Goal: Navigation & Orientation: Find specific page/section

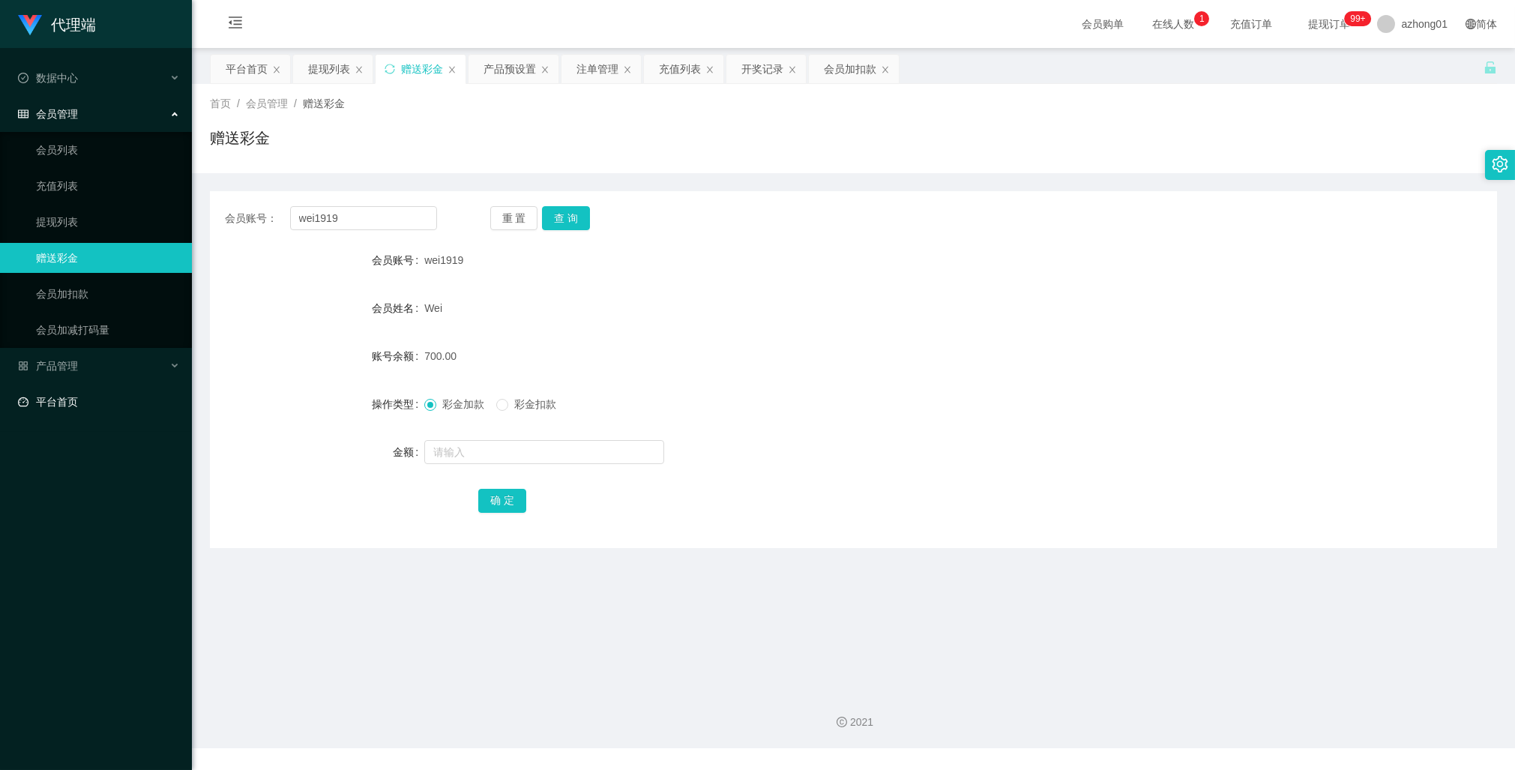
click at [66, 400] on link "平台首页" at bounding box center [99, 402] width 162 height 30
